Goal: Transaction & Acquisition: Purchase product/service

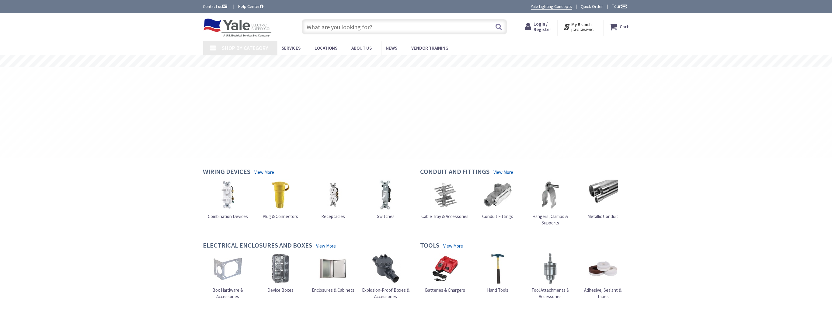
type input "[GEOGRAPHIC_DATA], [GEOGRAPHIC_DATA]"
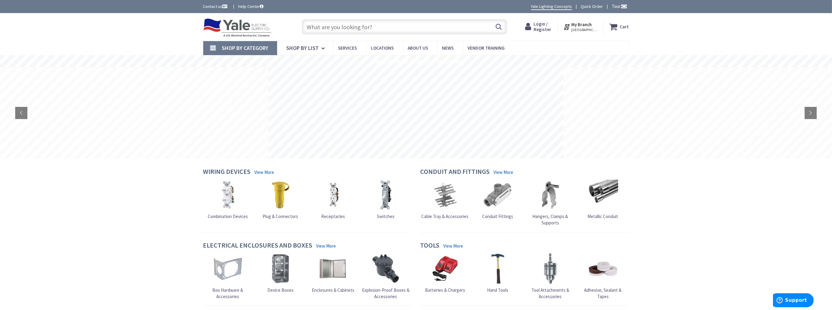
paste input "295002"
type input "295002"
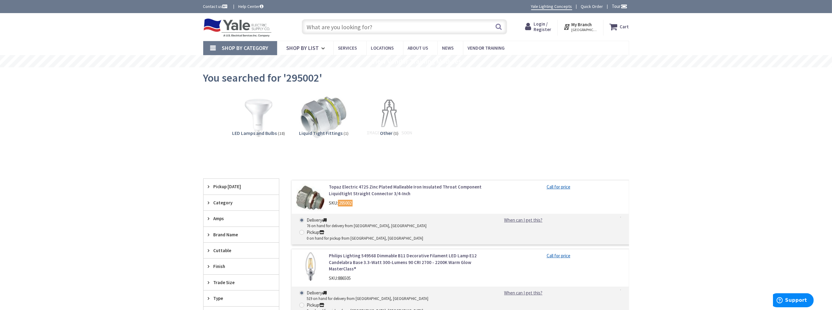
click at [368, 185] on link "Topaz Electric 472S Zinc Plated Malleable Iron Insulated Throat Component Liqui…" at bounding box center [406, 189] width 155 height 13
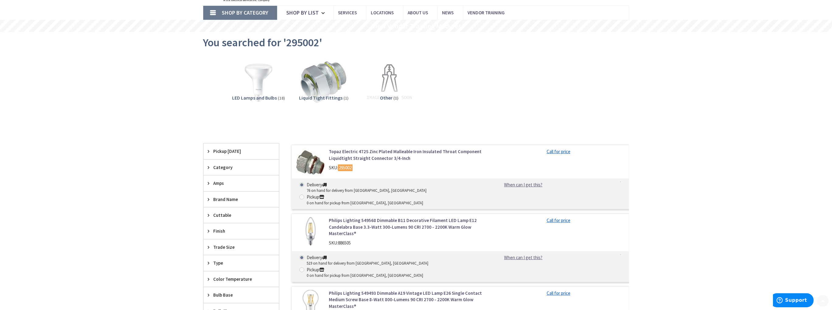
scroll to position [91, 0]
